Goal: Information Seeking & Learning: Check status

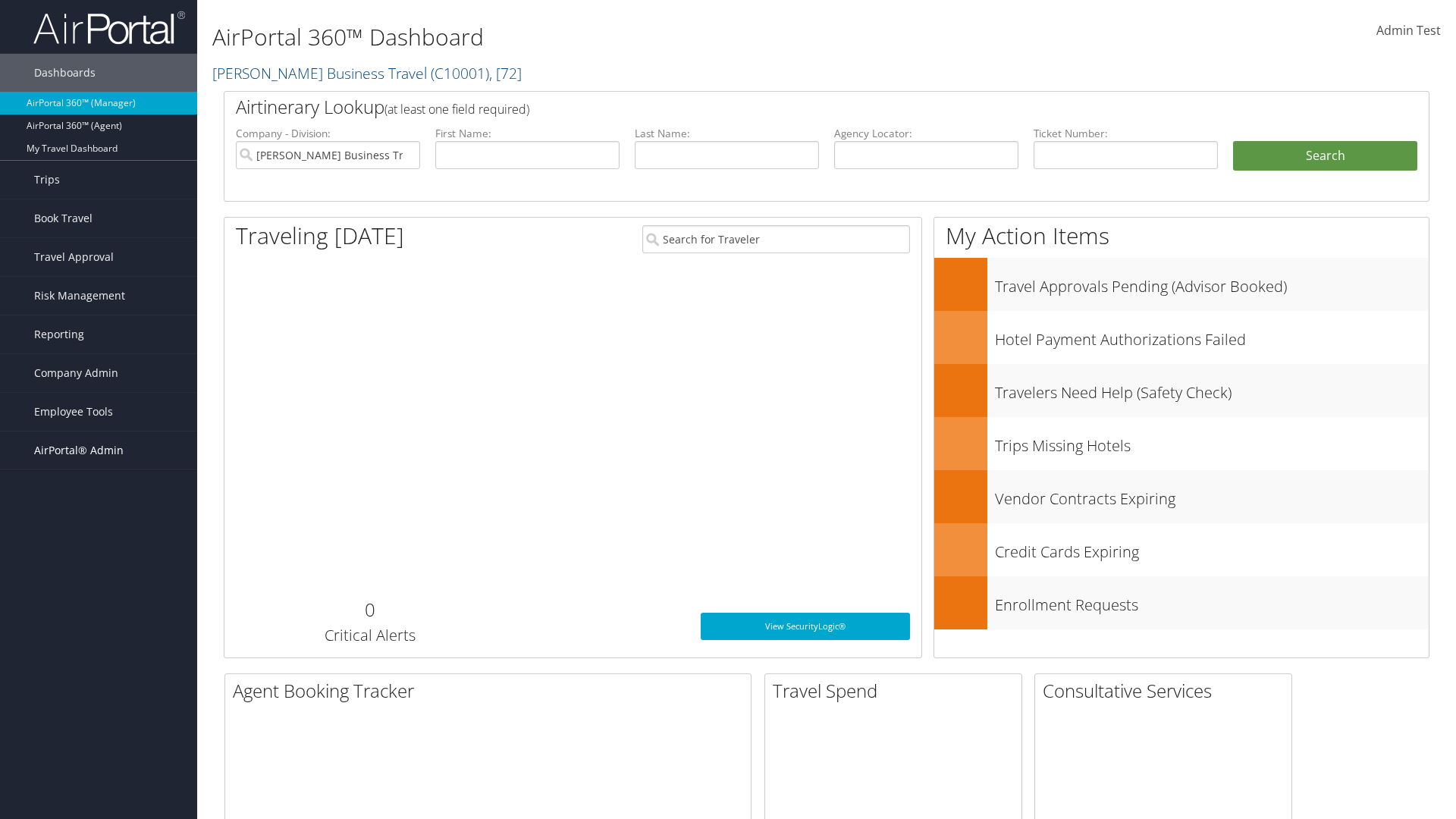
click at [99, 450] on span "AirPortal® Admin" at bounding box center [79, 450] width 90 height 38
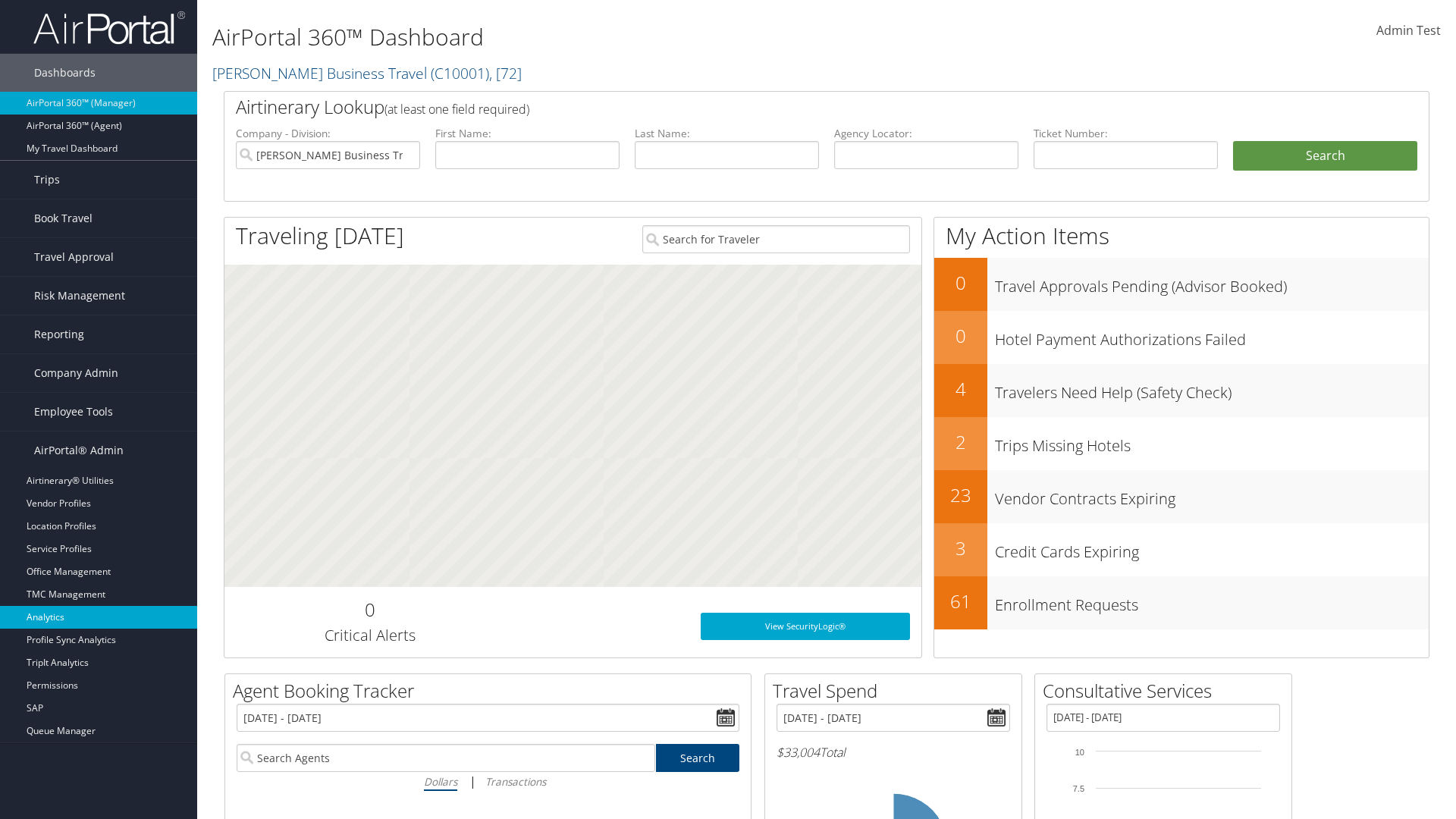
click at [99, 617] on link "Analytics" at bounding box center [99, 616] width 197 height 22
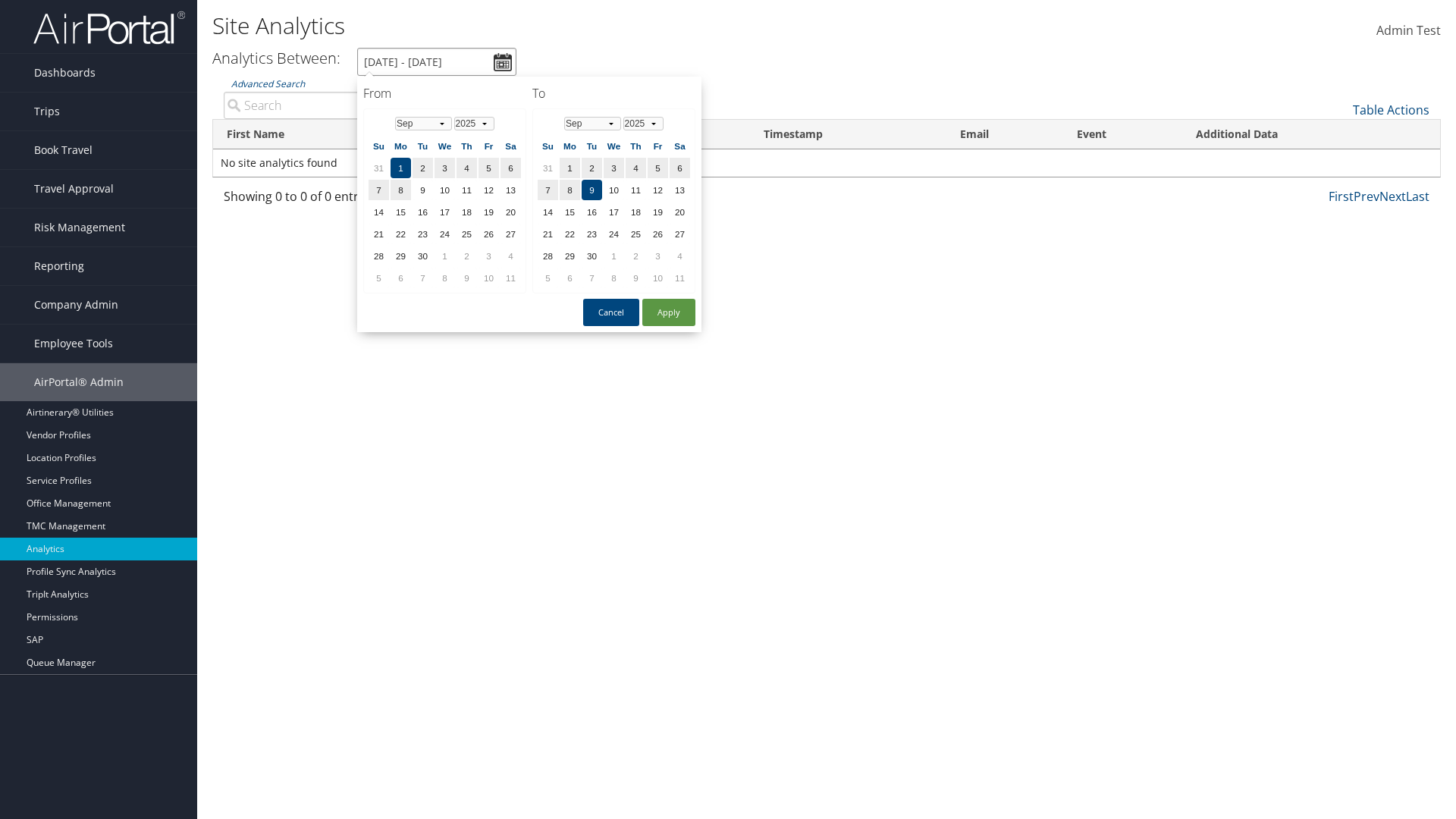
click at [437, 61] on input "9/1/2025 - 9/9/2025" at bounding box center [436, 61] width 159 height 28
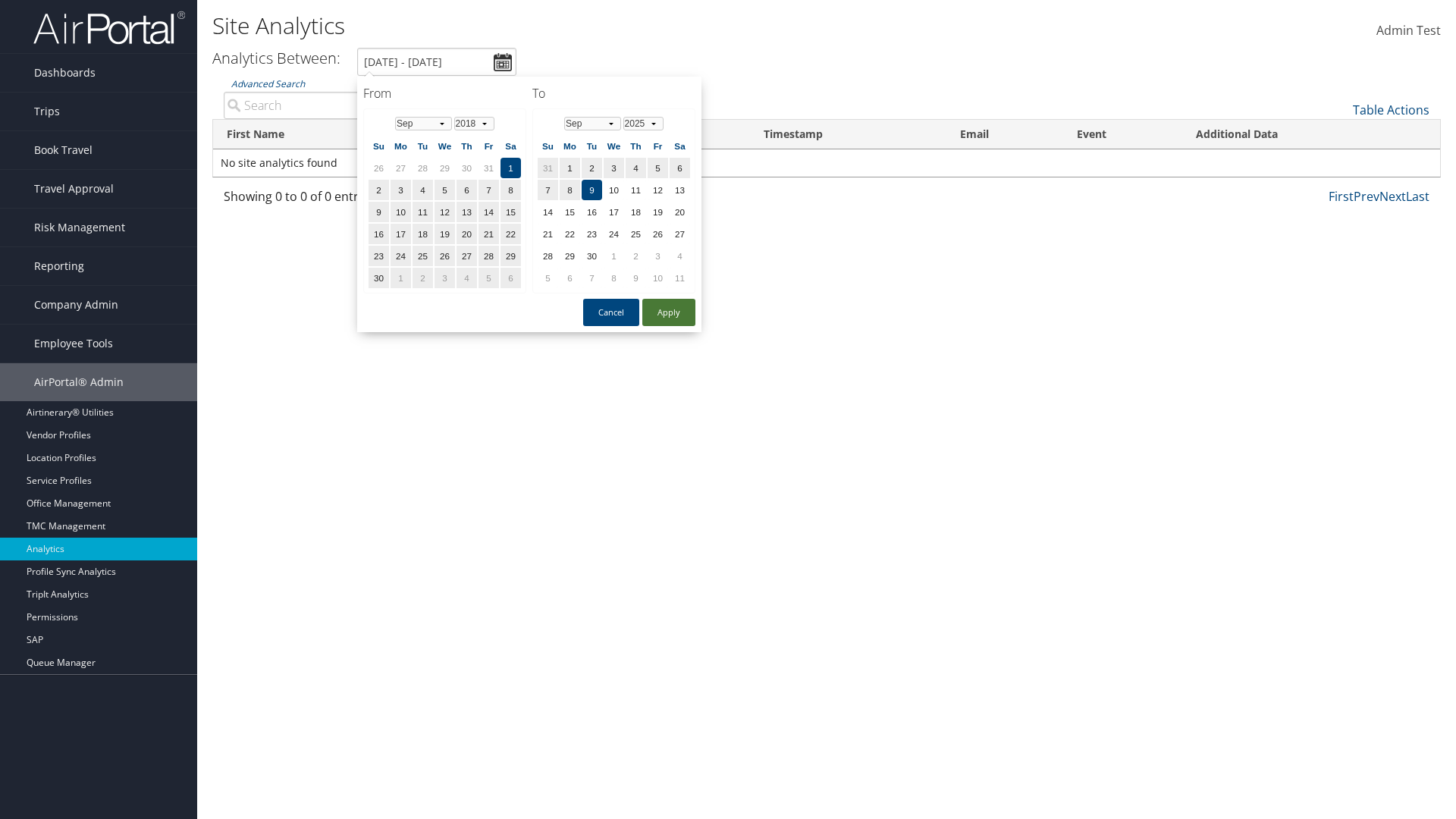
click at [668, 312] on button "Apply" at bounding box center [668, 312] width 53 height 27
type input "9/1/2018 - 9/9/2025"
click at [365, 105] on input "Advanced Search" at bounding box center [365, 105] width 284 height 27
type input "Wanda"
